Goal: Transaction & Acquisition: Subscribe to service/newsletter

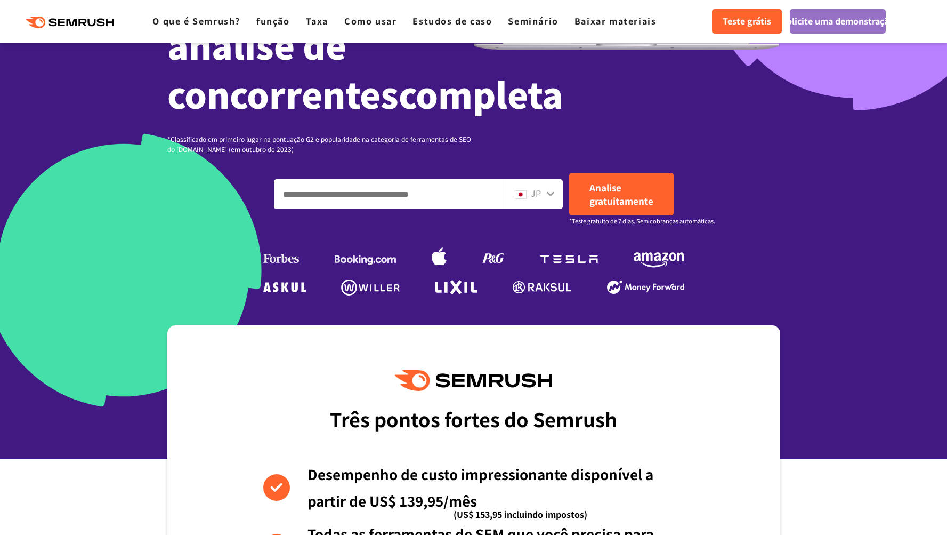
scroll to position [494, 0]
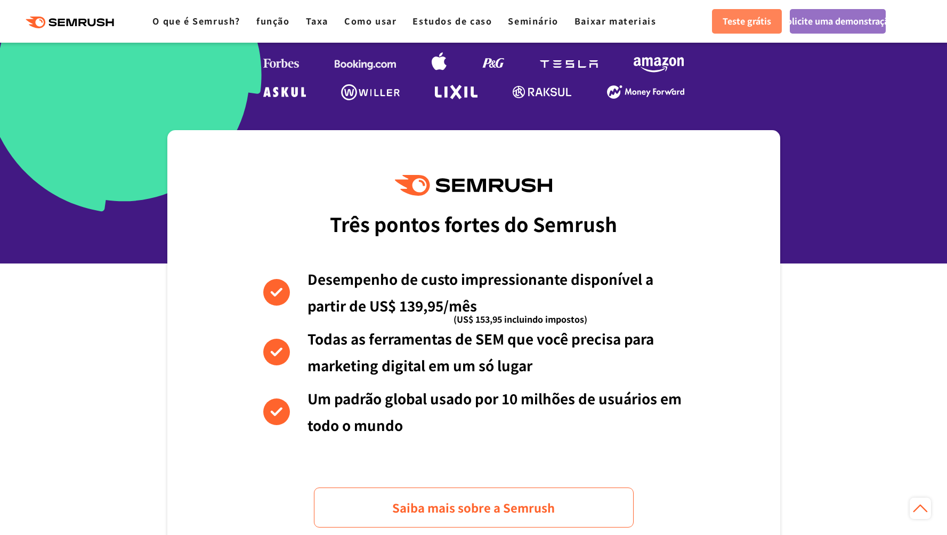
click at [752, 22] on font "Teste grátis" at bounding box center [747, 20] width 49 height 13
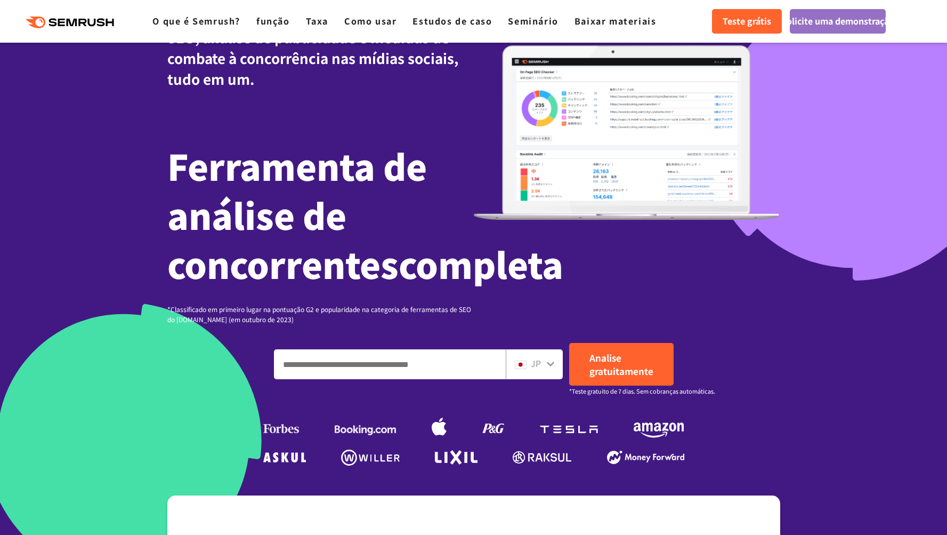
scroll to position [220, 0]
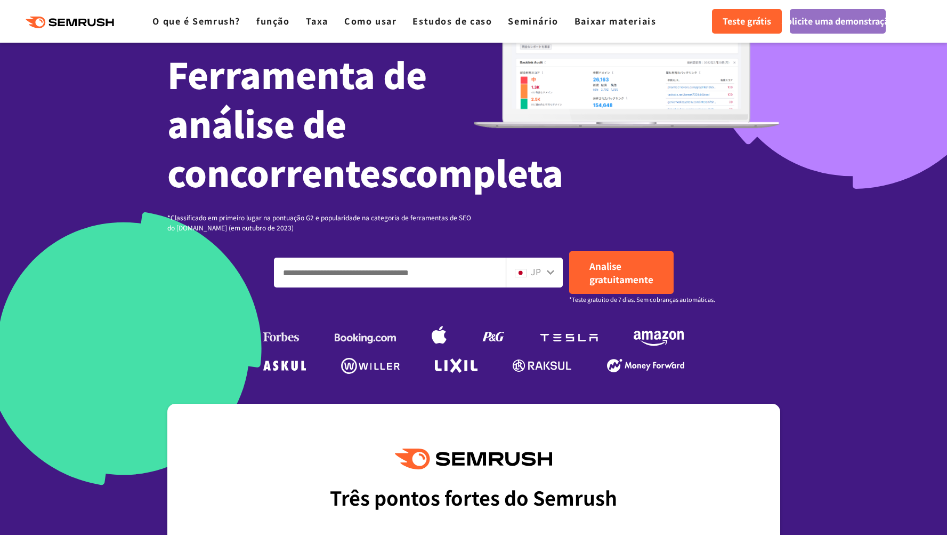
click at [549, 287] on div "JP" at bounding box center [534, 273] width 57 height 30
click at [545, 279] on div "JP" at bounding box center [532, 272] width 34 height 14
click at [549, 275] on icon at bounding box center [550, 272] width 7 height 5
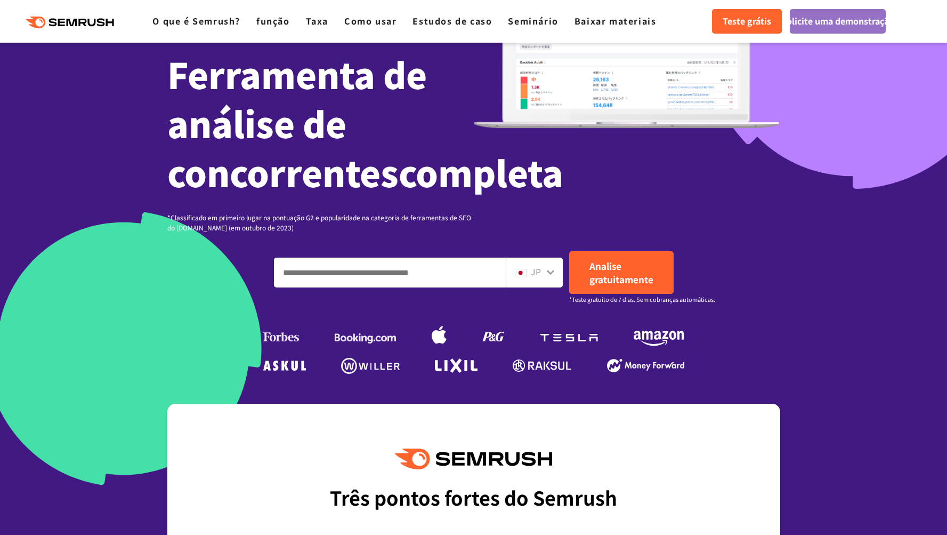
click at [438, 287] on input "Insira um domínio, palavra-chave ou URL" at bounding box center [390, 272] width 231 height 29
paste input "**********"
type input "**********"
click at [551, 275] on icon at bounding box center [550, 272] width 7 height 5
click at [605, 286] on font "Analise gratuitamente" at bounding box center [622, 272] width 64 height 27
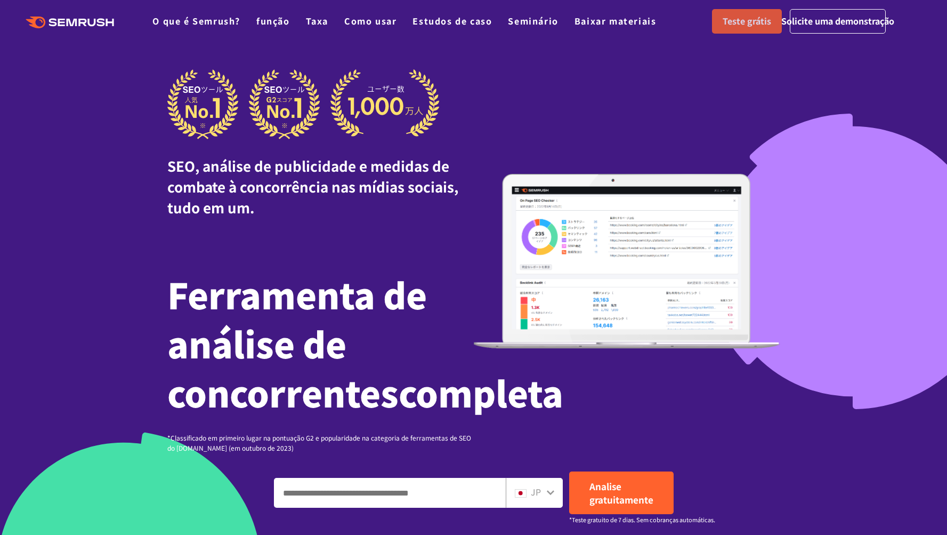
click at [749, 17] on font "Teste grátis" at bounding box center [747, 20] width 49 height 13
